Goal: Complete application form

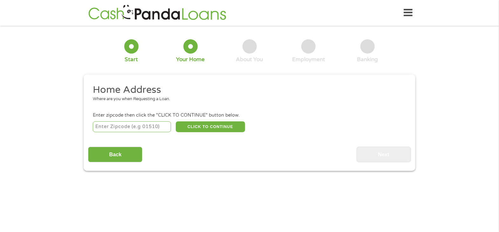
click at [116, 128] on input "number" at bounding box center [132, 127] width 78 height 11
type input "55427"
select select "[US_STATE]"
click at [198, 129] on button "CLICK TO CONTINUE" at bounding box center [210, 127] width 69 height 11
type input "55427"
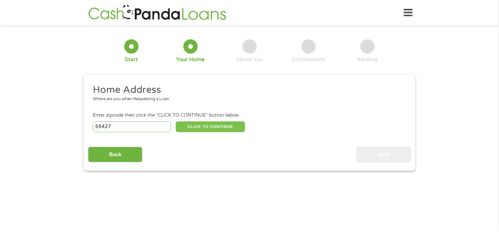
type input "[GEOGRAPHIC_DATA]"
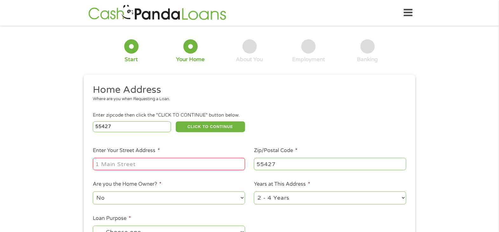
drag, startPoint x: 108, startPoint y: 164, endPoint x: 106, endPoint y: 161, distance: 3.6
click at [106, 161] on input "Enter Your Street Address *" at bounding box center [169, 164] width 152 height 12
type input "[STREET_ADDRESS][US_STATE]"
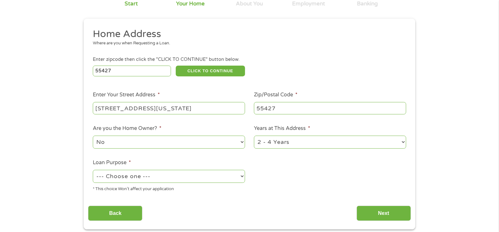
scroll to position [95, 0]
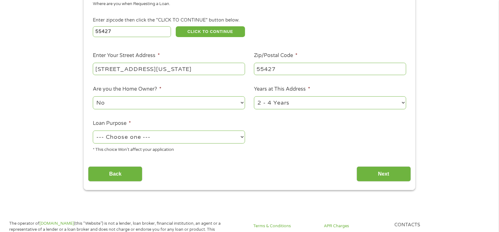
click at [107, 107] on select "No Yes" at bounding box center [169, 103] width 152 height 13
select select "yes"
click at [93, 97] on select "No Yes" at bounding box center [169, 103] width 152 height 13
click at [112, 136] on select "--- Choose one --- Pay Bills Debt Consolidation Home Improvement Major Purchase…" at bounding box center [169, 137] width 152 height 13
select select "carloan"
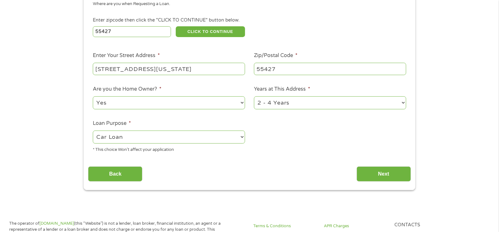
click at [93, 131] on select "--- Choose one --- Pay Bills Debt Consolidation Home Improvement Major Purchase…" at bounding box center [169, 137] width 152 height 13
click at [365, 175] on input "Next" at bounding box center [383, 175] width 54 height 16
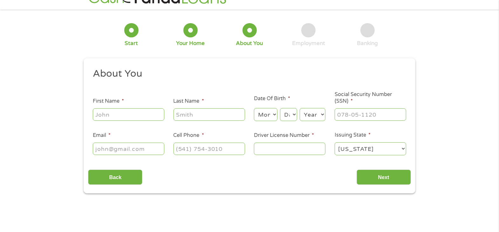
scroll to position [0, 0]
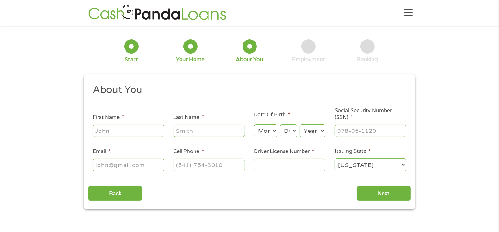
click at [138, 134] on input "First Name *" at bounding box center [128, 131] width 71 height 12
type input "[PERSON_NAME]"
type input "[EMAIL_ADDRESS][DOMAIN_NAME]"
type input "[PHONE_NUMBER]"
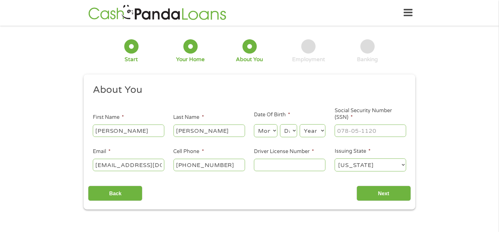
click at [266, 134] on select "Month 1 2 3 4 5 6 7 8 9 10 11 12" at bounding box center [265, 130] width 23 height 13
select select "12"
click at [254, 124] on select "Month 1 2 3 4 5 6 7 8 9 10 11 12" at bounding box center [265, 130] width 23 height 13
click at [287, 134] on select "Day 1 2 3 4 5 6 7 8 9 10 11 12 13 14 15 16 17 18 19 20 21 22 23 24 25 26 27 28 …" at bounding box center [288, 130] width 17 height 13
select select "24"
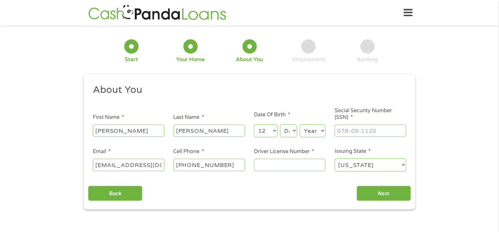
click at [280, 124] on select "Day 1 2 3 4 5 6 7 8 9 10 11 12 13 14 15 16 17 18 19 20 21 22 23 24 25 26 27 28 …" at bounding box center [288, 130] width 17 height 13
click at [313, 134] on select "Year [DATE] 2006 2005 2004 2003 2002 2001 2000 1999 1998 1997 1996 1995 1994 19…" at bounding box center [312, 130] width 26 height 13
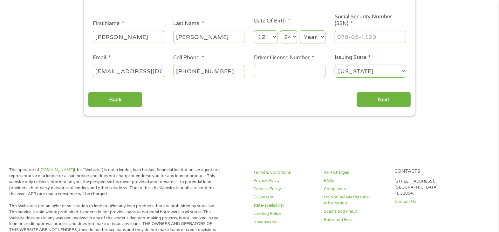
scroll to position [95, 0]
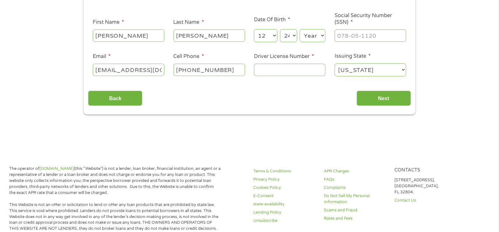
click at [310, 38] on select "Year [DATE] 2006 2005 2004 2003 2002 2001 2000 1999 1998 1997 1996 1995 1994 19…" at bounding box center [312, 35] width 26 height 13
select select "1970"
click at [299, 29] on select "Year [DATE] 2006 2005 2004 2003 2002 2001 2000 1999 1998 1997 1996 1995 1994 19…" at bounding box center [312, 35] width 26 height 13
drag, startPoint x: 277, startPoint y: 68, endPoint x: 277, endPoint y: 75, distance: 7.0
click at [276, 68] on input "Driver License Number *" at bounding box center [289, 70] width 71 height 12
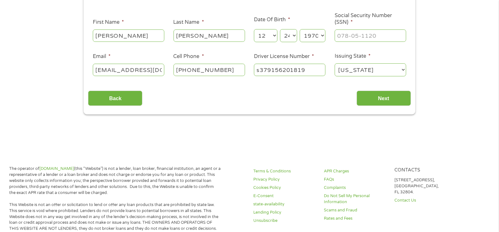
type input "s379156201819"
type input "[PHONE_NUMBER]"
click at [389, 97] on input "Next" at bounding box center [383, 99] width 54 height 16
click at [376, 100] on input "Next" at bounding box center [383, 99] width 54 height 16
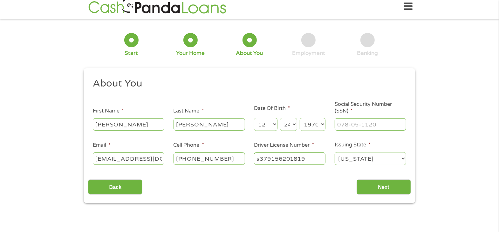
scroll to position [0, 0]
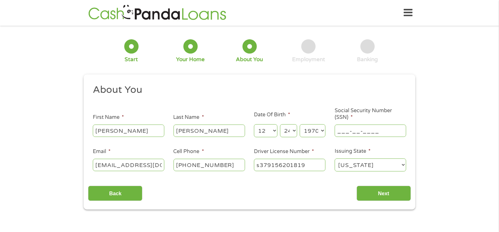
click at [349, 137] on input "___-__-____" at bounding box center [369, 131] width 71 height 12
type input "476-96-1009"
click at [365, 193] on input "Next" at bounding box center [383, 194] width 54 height 16
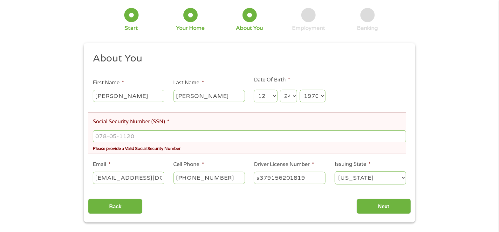
scroll to position [64, 0]
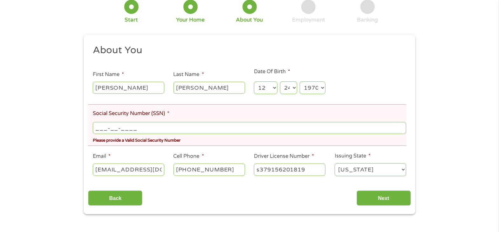
click at [107, 129] on input "___-__-____" at bounding box center [249, 128] width 313 height 12
click at [373, 198] on input "Next" at bounding box center [383, 199] width 54 height 16
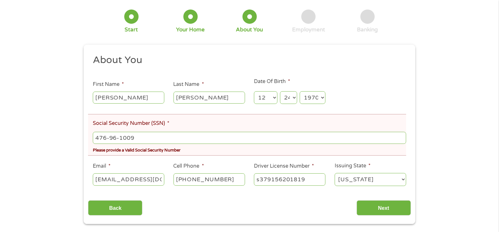
scroll to position [32, 0]
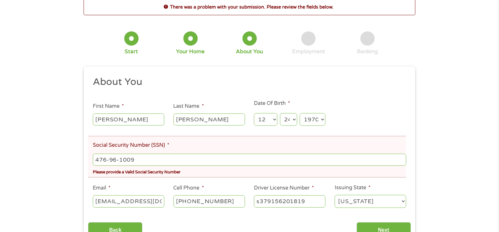
click at [148, 160] on input "476-96-1009" at bounding box center [249, 160] width 313 height 12
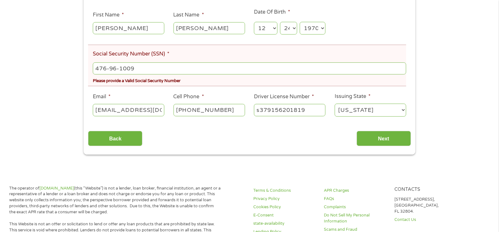
scroll to position [127, 0]
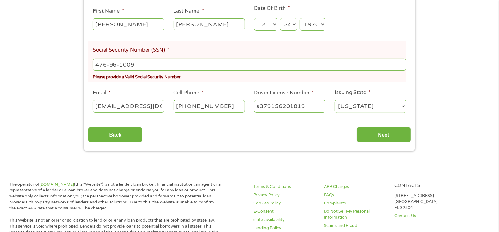
click at [235, 108] on input "[PHONE_NUMBER]" at bounding box center [208, 106] width 71 height 12
click at [379, 131] on input "Next" at bounding box center [383, 135] width 54 height 16
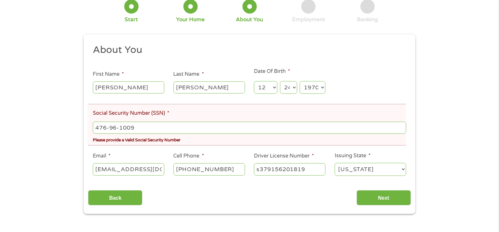
scroll to position [95, 0]
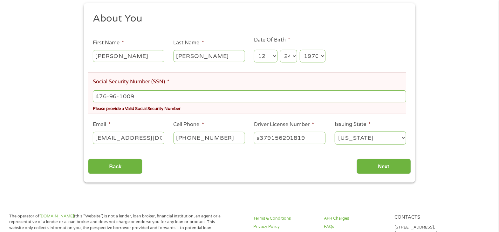
click at [200, 60] on input "[PERSON_NAME]" at bounding box center [208, 56] width 71 height 12
drag, startPoint x: 180, startPoint y: 79, endPoint x: 177, endPoint y: 81, distance: 4.1
click at [180, 80] on li "Social Security Number (SSN) * 476-96-1009 Please provide a Valid Social Securi…" at bounding box center [247, 94] width 318 height 42
click at [146, 97] on input "476-96-1009" at bounding box center [249, 96] width 313 height 12
type input "476-96-1009"
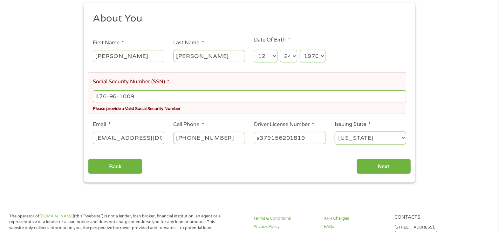
click at [129, 137] on input "[EMAIL_ADDRESS][DOMAIN_NAME]" at bounding box center [128, 138] width 71 height 12
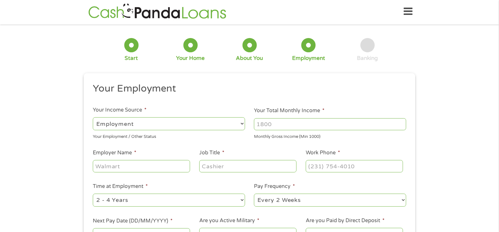
scroll to position [0, 0]
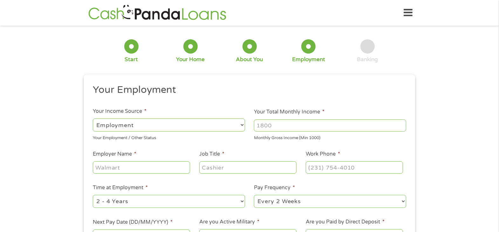
click at [188, 130] on select "--- Choose one --- Employment [DEMOGRAPHIC_DATA] Benefits" at bounding box center [169, 125] width 152 height 13
click at [183, 129] on select "--- Choose one --- Employment [DEMOGRAPHIC_DATA] Benefits" at bounding box center [169, 125] width 152 height 13
click at [267, 127] on input "Your Total Monthly Income *" at bounding box center [330, 126] width 152 height 12
type input "3000"
click at [101, 166] on input "Employer Name *" at bounding box center [141, 168] width 97 height 12
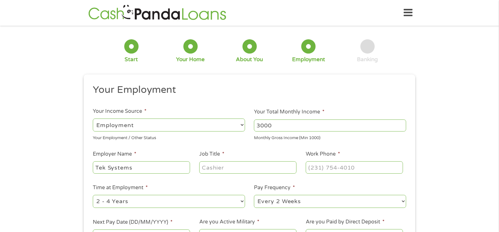
type input "Tek Systems"
click at [234, 169] on input "Job Title *" at bounding box center [247, 168] width 97 height 12
type input "customer service"
click at [332, 167] on input "(___) ___-____" at bounding box center [353, 168] width 97 height 12
type input "(___) __6-1224"
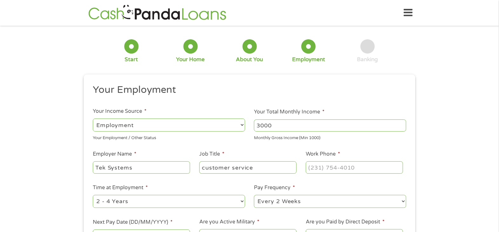
drag, startPoint x: 409, startPoint y: 160, endPoint x: 393, endPoint y: 157, distance: 16.2
click at [408, 159] on ul "Your Employment Your Income Source * --- Choose one --- Employment [DEMOGRAPHIC…" at bounding box center [249, 166] width 322 height 164
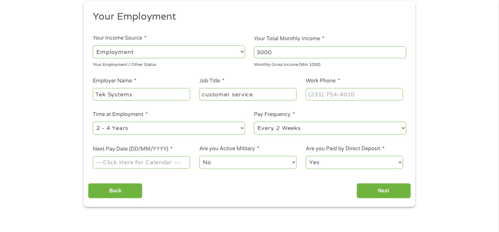
scroll to position [95, 0]
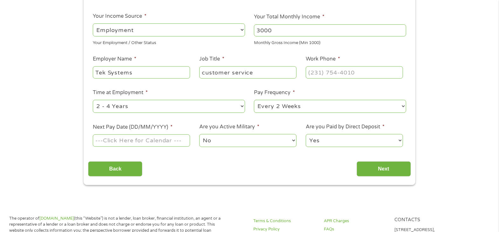
click at [132, 104] on select "--- Choose one --- 1 Year or less 1 - 2 Years 2 - 4 Years Over 4 Years" at bounding box center [169, 106] width 152 height 13
select select "24months"
click at [93, 100] on select "--- Choose one --- 1 Year or less 1 - 2 Years 2 - 4 Years Over 4 Years" at bounding box center [169, 106] width 152 height 13
click at [143, 128] on label "Next Pay Date (DD/MM/YYYY) *" at bounding box center [133, 127] width 80 height 7
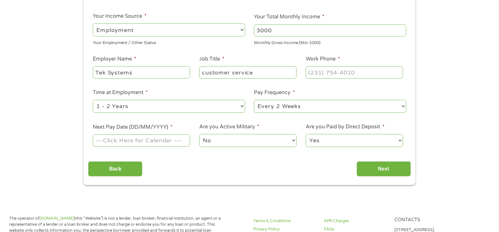
click at [143, 135] on input "Next Pay Date (DD/MM/YYYY) *" at bounding box center [141, 141] width 97 height 12
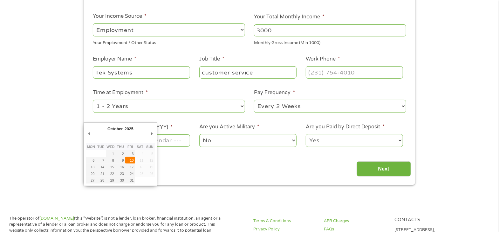
type input "[DATE]"
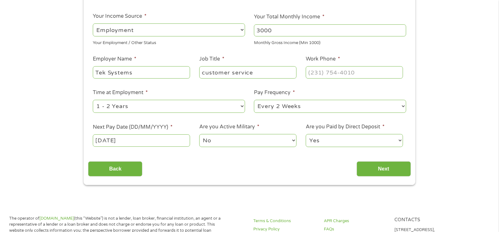
click at [229, 141] on select "No Yes" at bounding box center [247, 140] width 97 height 13
click at [374, 171] on input "Next" at bounding box center [383, 170] width 54 height 16
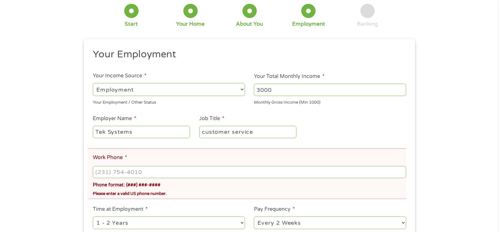
scroll to position [64, 0]
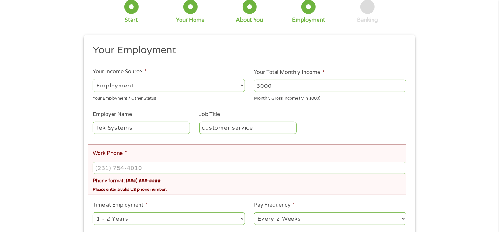
type input "(___) ___-____"
click at [159, 170] on input "(___) ___-____" at bounding box center [249, 168] width 313 height 12
type input "[PHONE_NUMBER]"
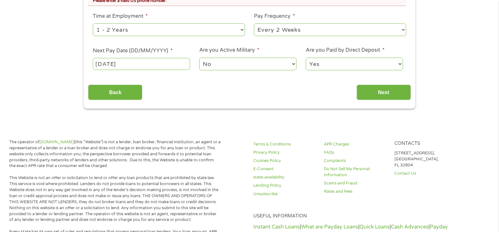
scroll to position [254, 0]
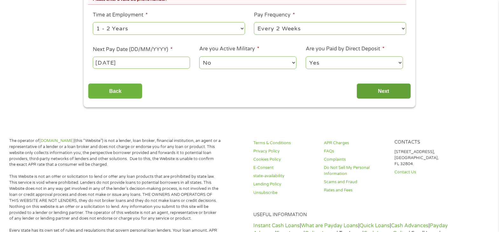
click at [374, 90] on input "Next" at bounding box center [383, 92] width 54 height 16
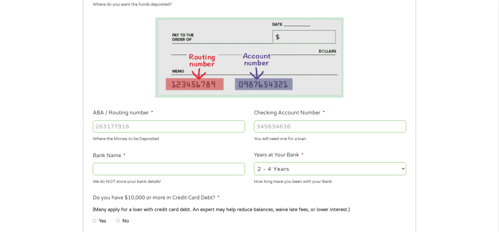
scroll to position [95, 0]
click at [141, 125] on input "ABA / Routing number *" at bounding box center [169, 126] width 152 height 12
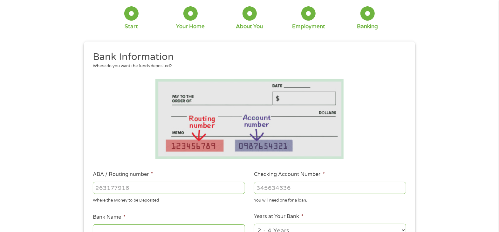
scroll to position [0, 0]
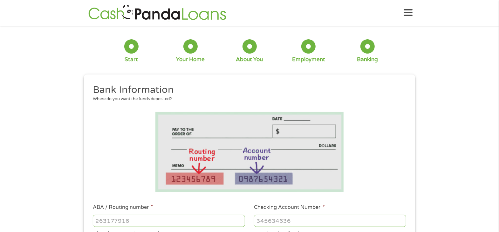
click at [410, 14] on icon at bounding box center [407, 13] width 9 height 16
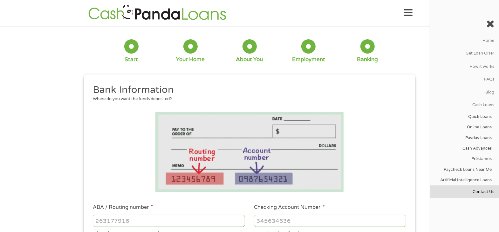
click at [480, 191] on link "Contact Us" at bounding box center [464, 192] width 69 height 13
click at [478, 191] on link "Contact Us" at bounding box center [464, 192] width 69 height 13
